Goal: Transaction & Acquisition: Book appointment/travel/reservation

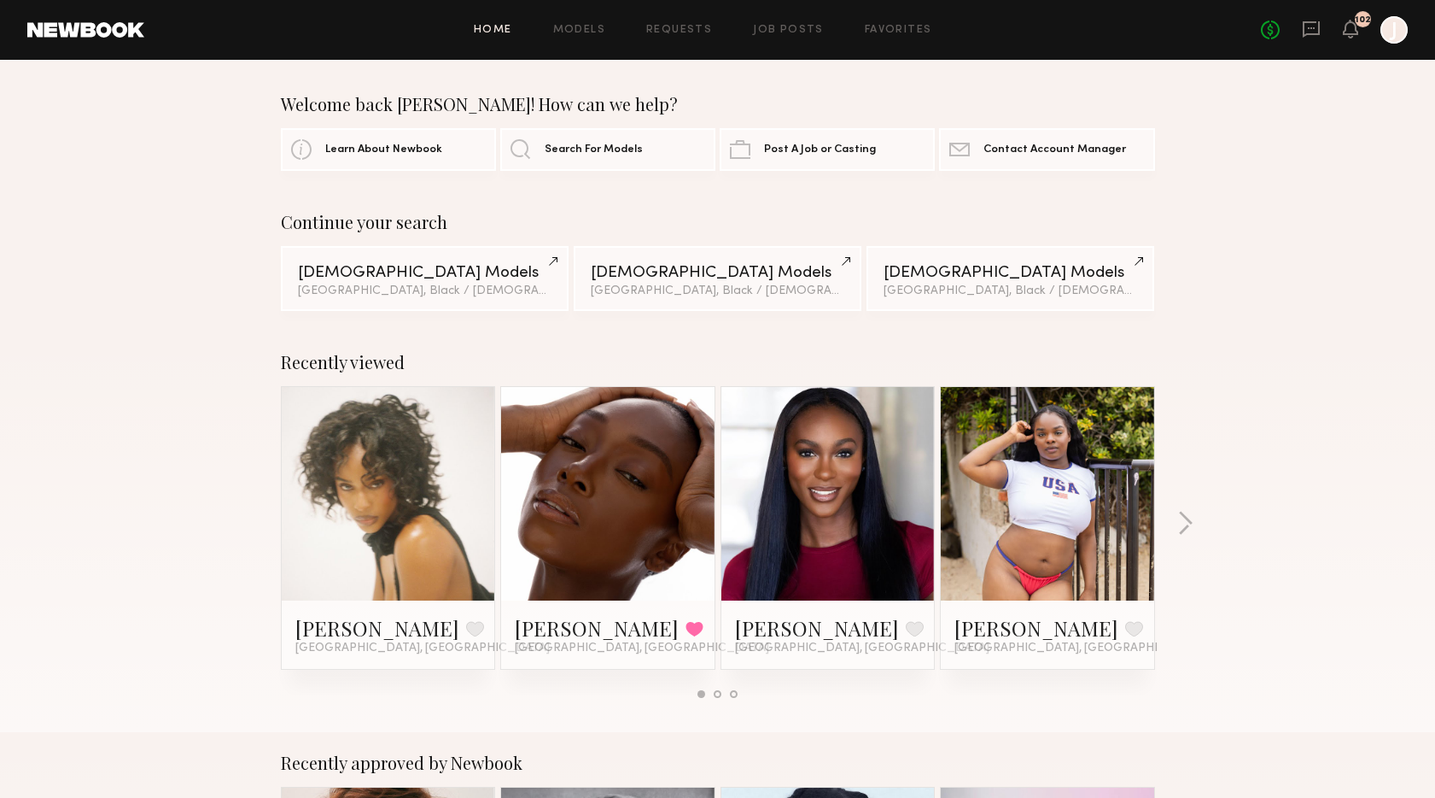
click at [678, 36] on div "Home Models Requests Job Posts Favorites Sign Out No fees up to $5,000 102 J" at bounding box center [776, 29] width 1264 height 27
click at [683, 27] on link "Requests" at bounding box center [679, 30] width 66 height 11
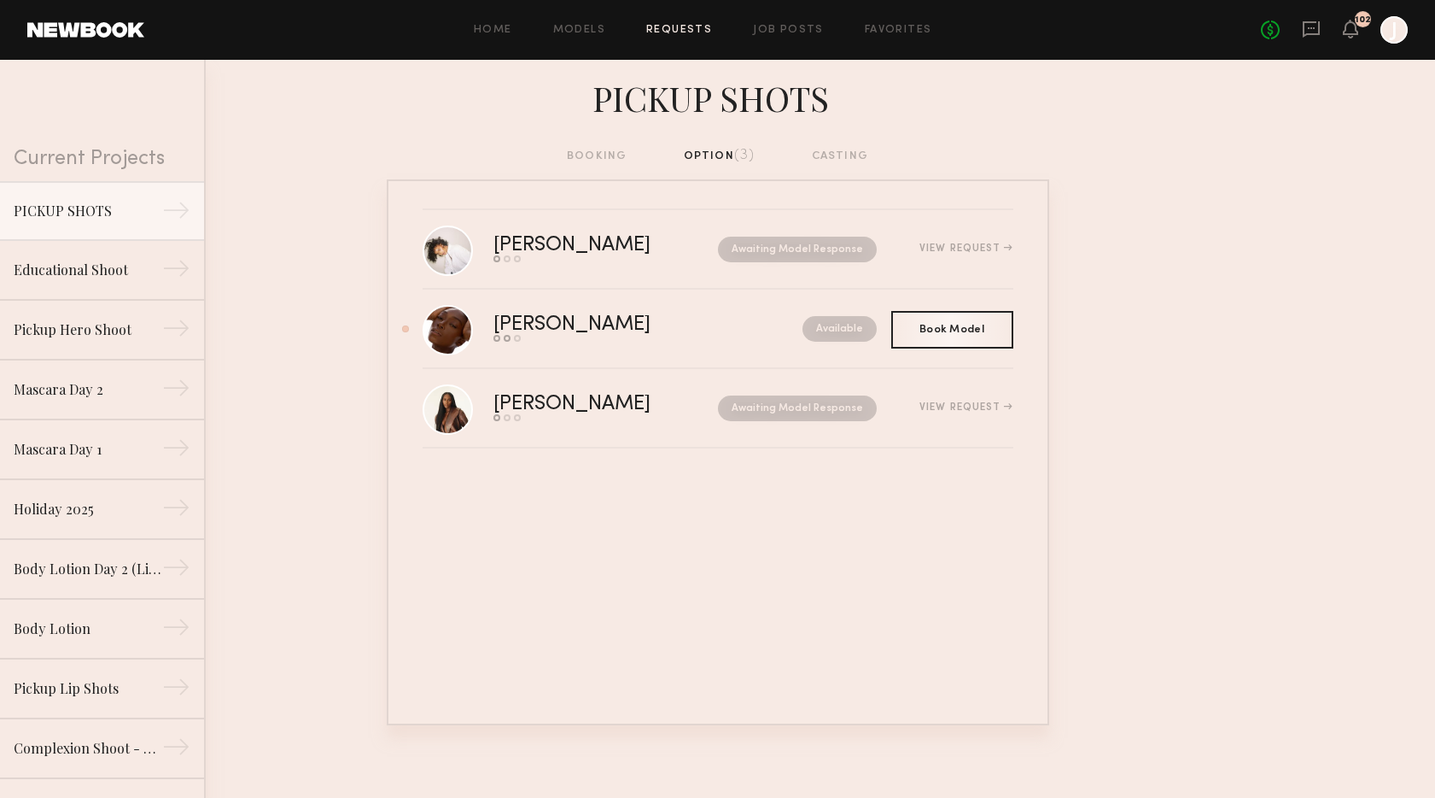
click at [1191, 471] on nb-requests-list-container "[PERSON_NAME] Send request Model response Book model Awaiting Model Response Vi…" at bounding box center [717, 452] width 1435 height 546
click at [940, 334] on span "Book Model" at bounding box center [952, 329] width 65 height 10
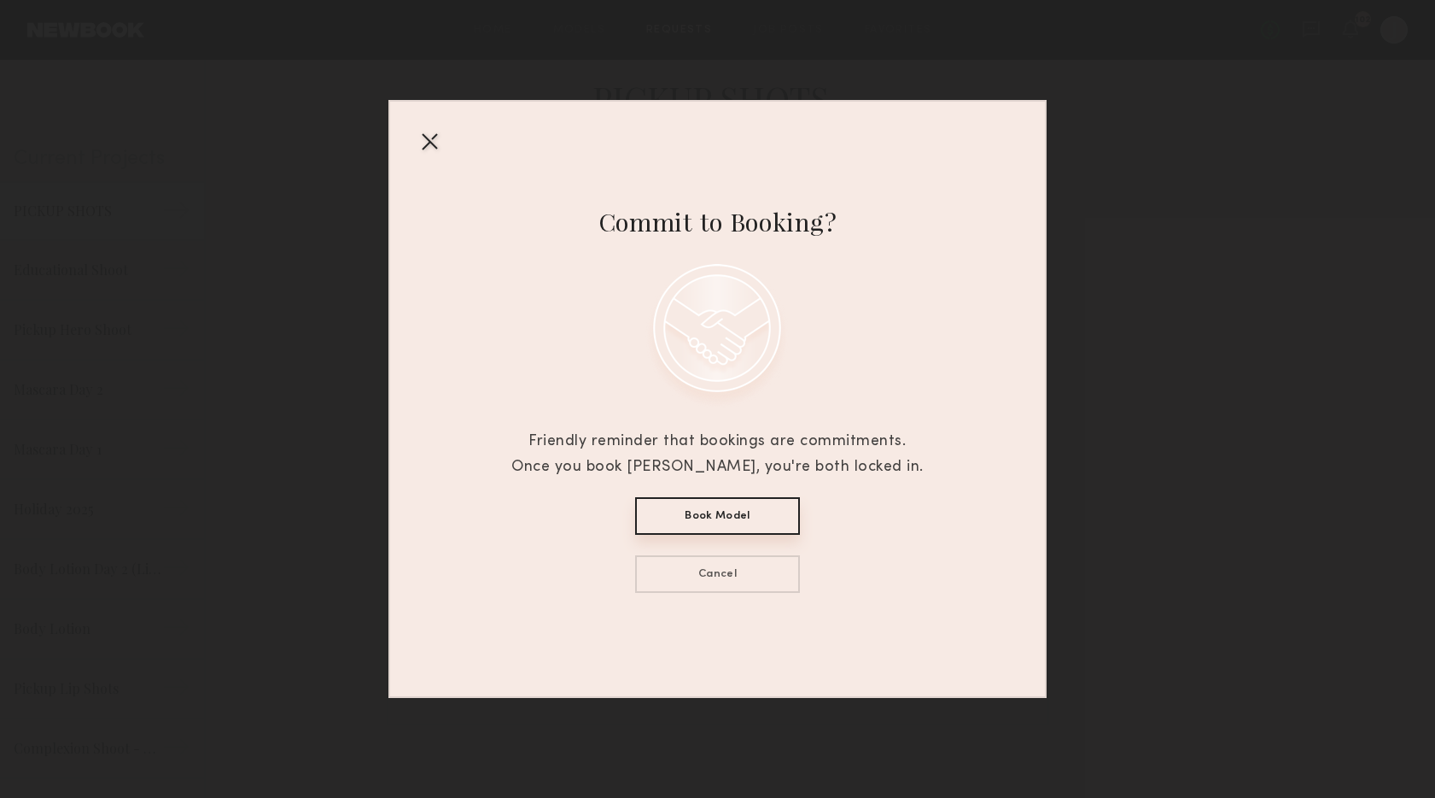
click at [425, 147] on div at bounding box center [429, 140] width 27 height 27
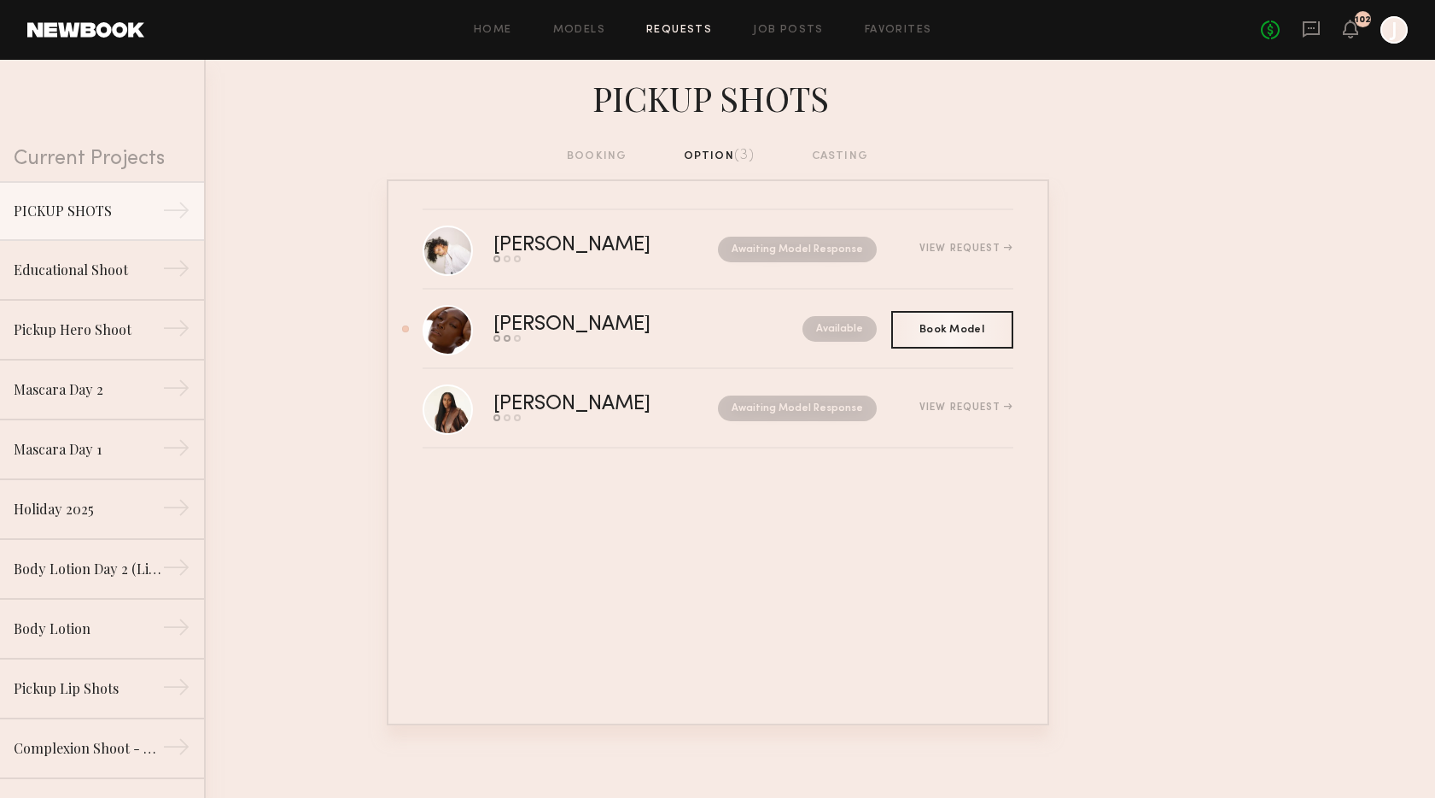
click at [427, 137] on div "PICKUP SHOTS booking option (3) casting [PERSON_NAME] Send request Model respon…" at bounding box center [717, 392] width 1435 height 665
click at [536, 307] on link "[PERSON_NAME] Send request Model response Book model Available" at bounding box center [718, 328] width 591 height 79
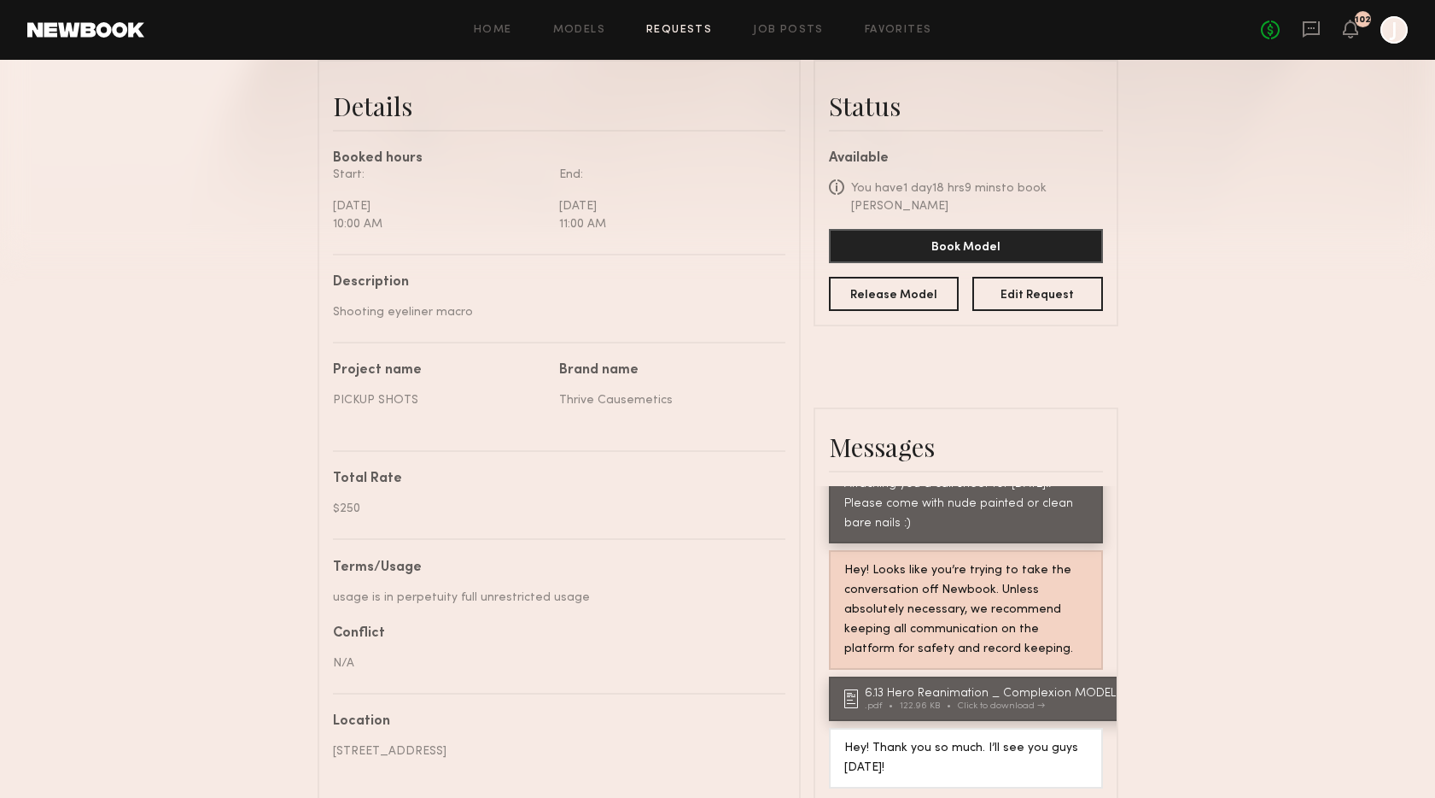
scroll to position [422, 0]
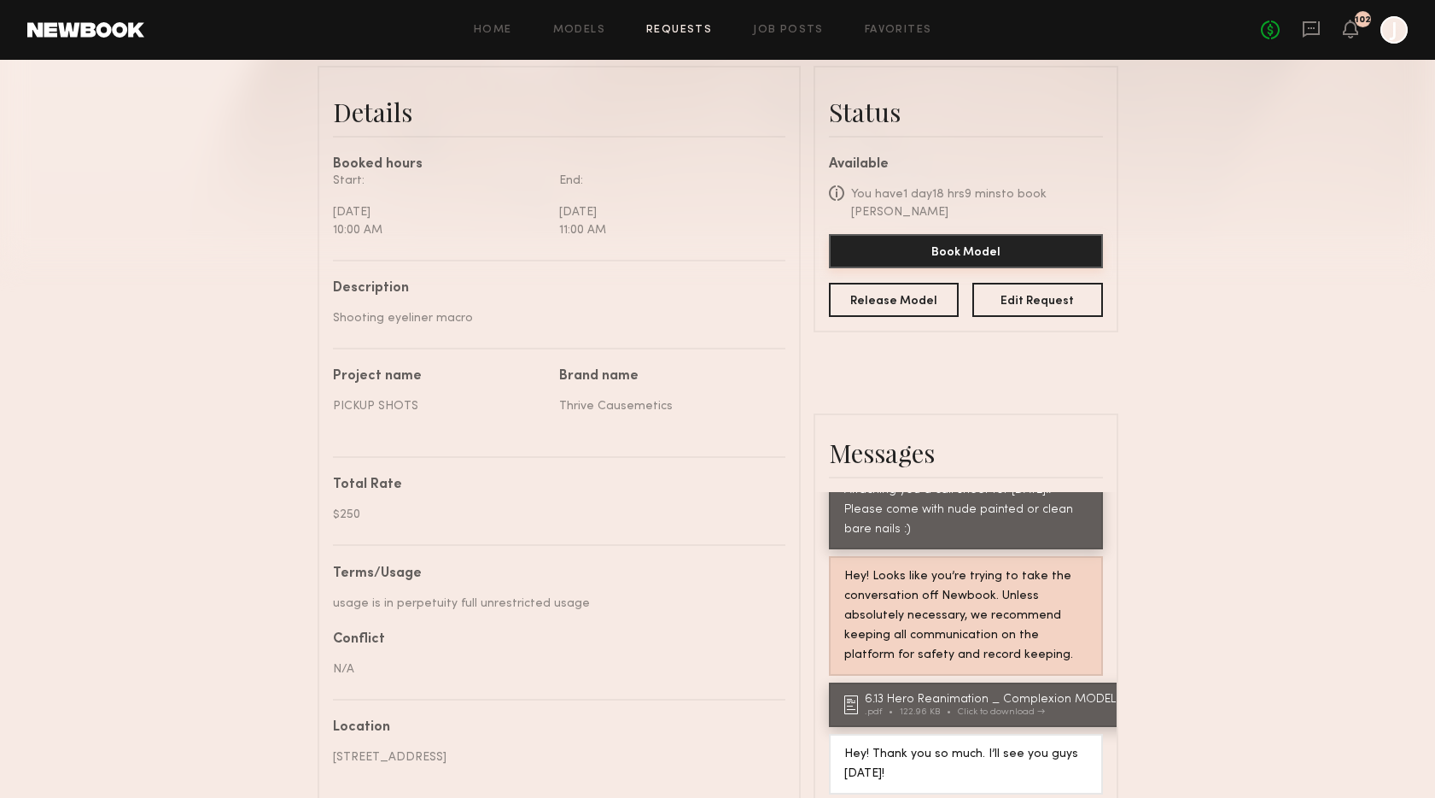
click at [979, 243] on button "Book Model" at bounding box center [966, 251] width 274 height 34
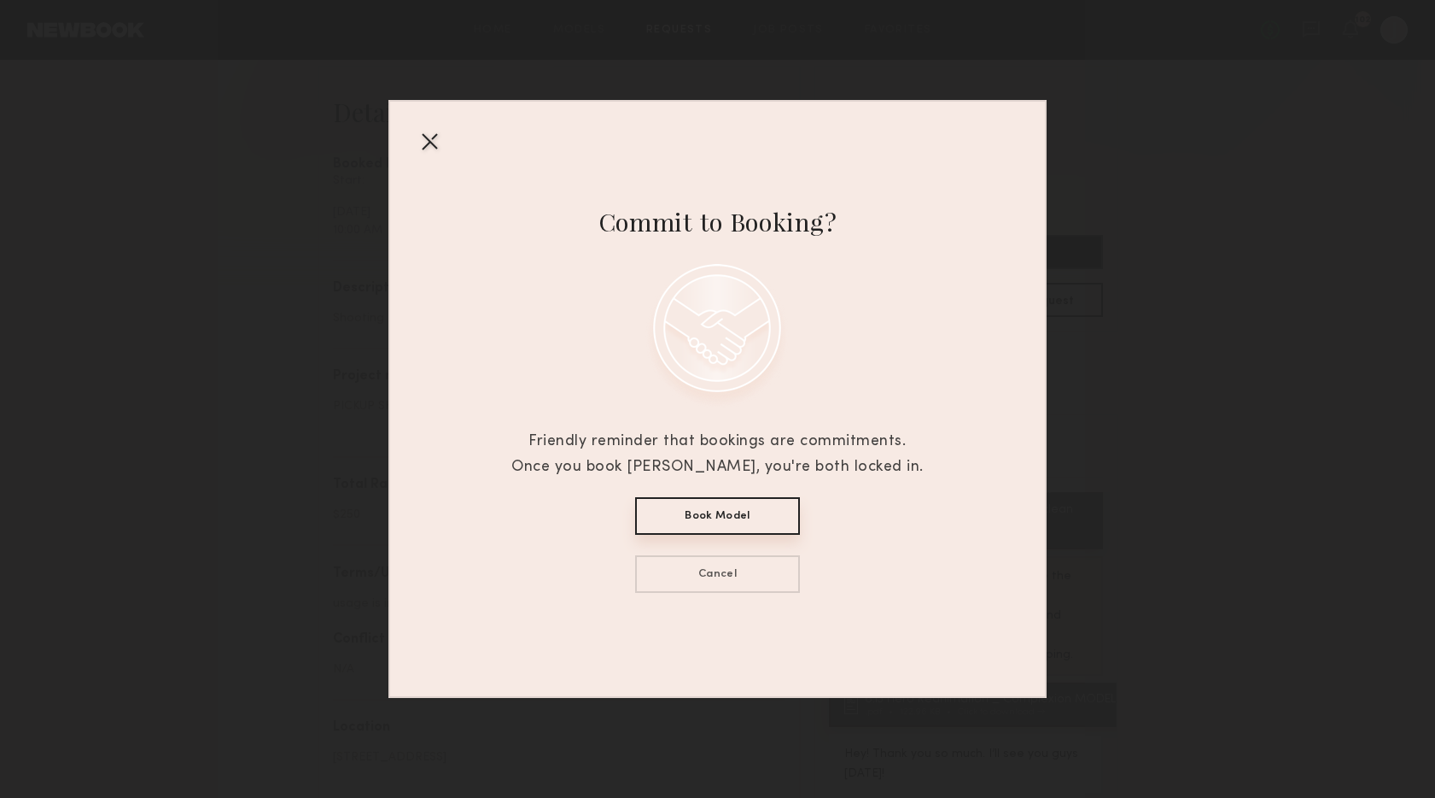
click at [745, 512] on button "Book Model" at bounding box center [717, 516] width 165 height 38
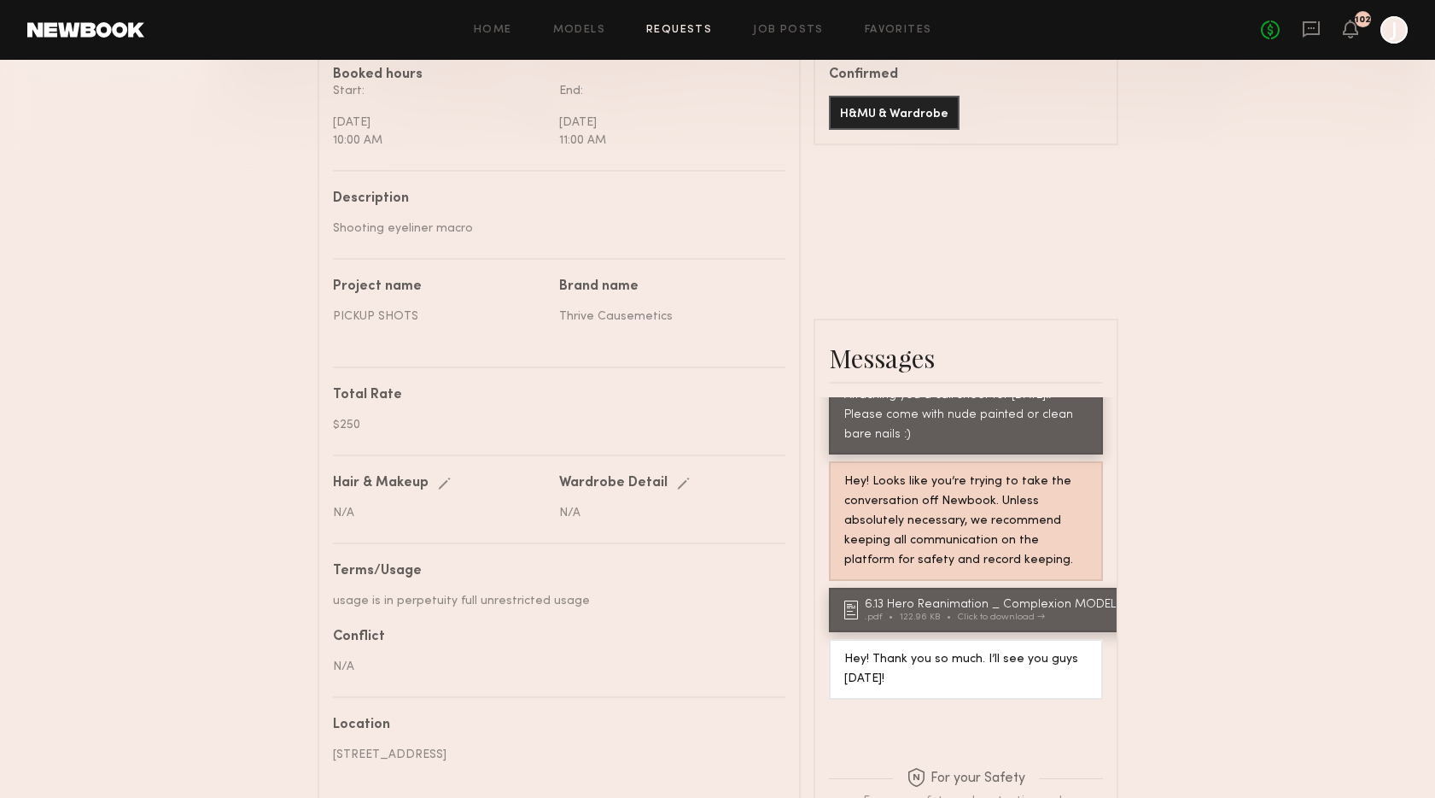
scroll to position [500, 0]
